Goal: Task Accomplishment & Management: Manage account settings

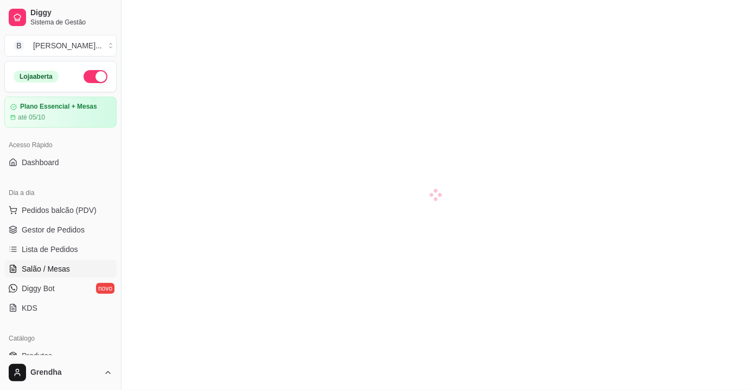
scroll to position [49, 0]
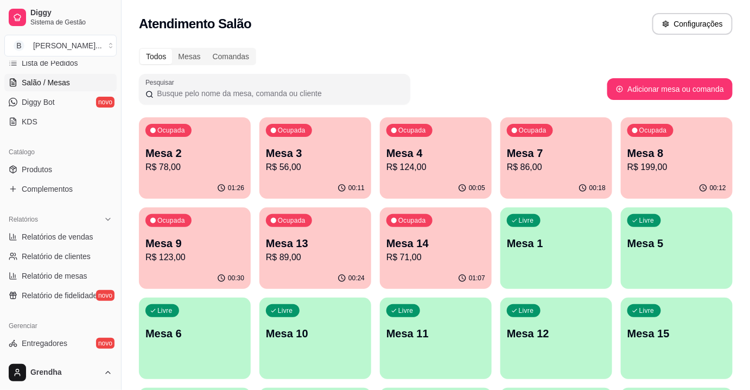
scroll to position [193, 0]
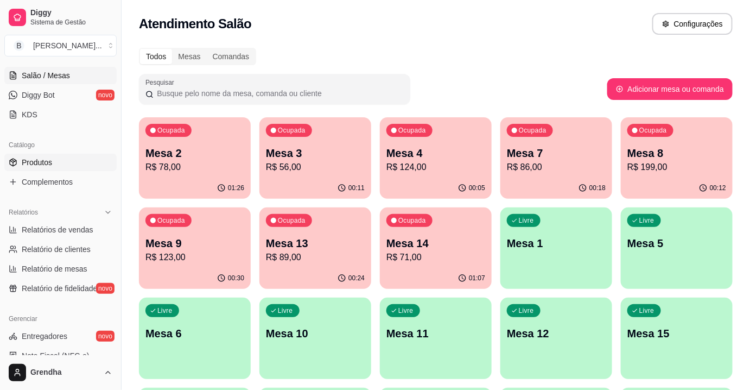
click at [43, 162] on span "Produtos" at bounding box center [37, 162] width 30 height 11
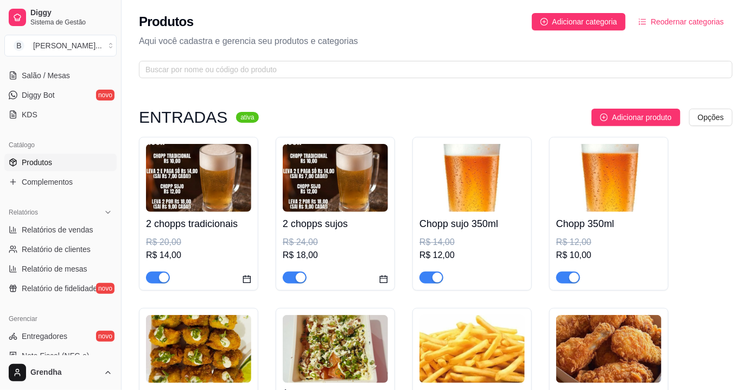
click at [152, 279] on span "button" at bounding box center [158, 277] width 24 height 12
click at [292, 275] on span "button" at bounding box center [295, 277] width 24 height 12
